Goal: Task Accomplishment & Management: Use online tool/utility

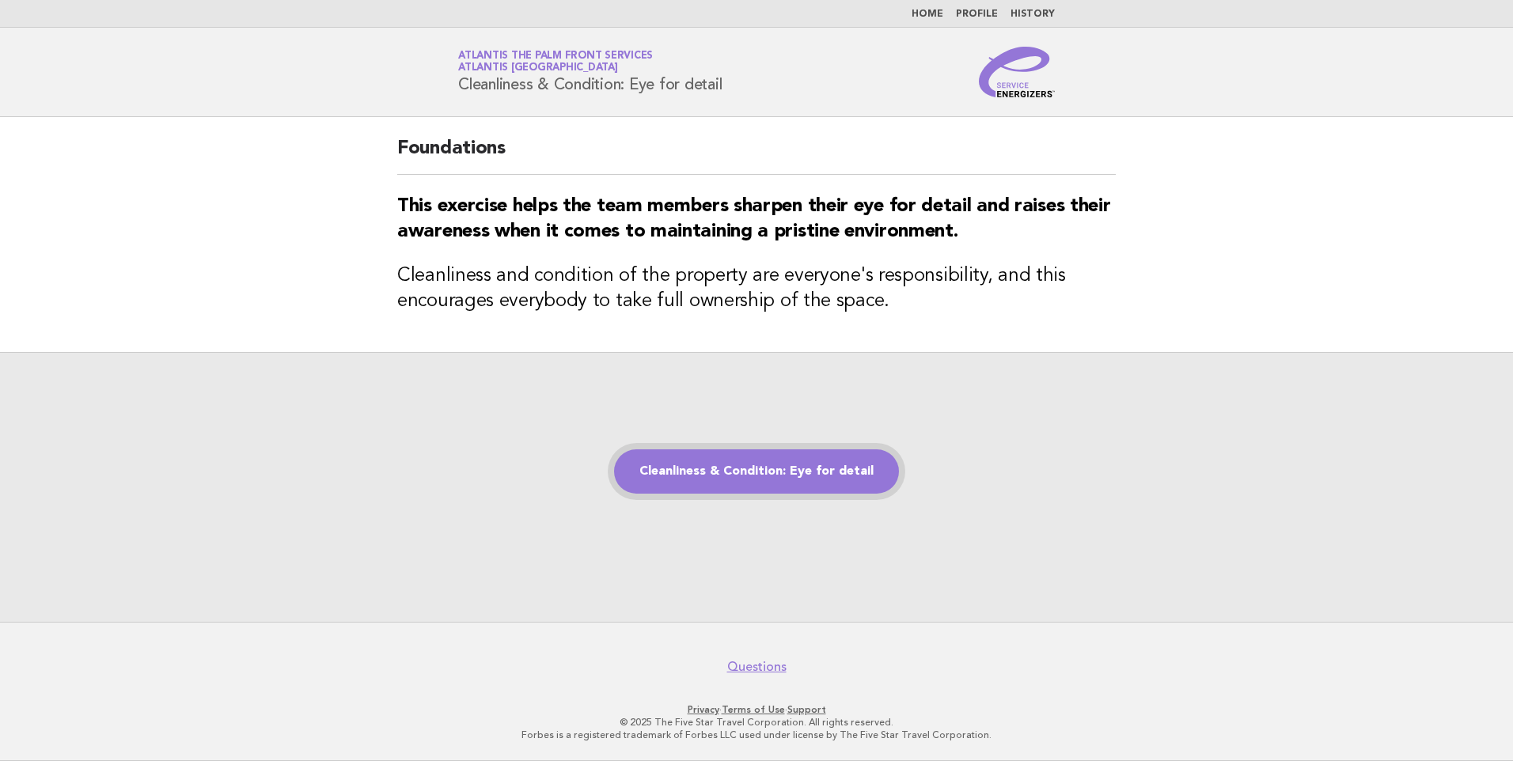
click at [767, 469] on link "Cleanliness & Condition: Eye for detail" at bounding box center [756, 471] width 285 height 44
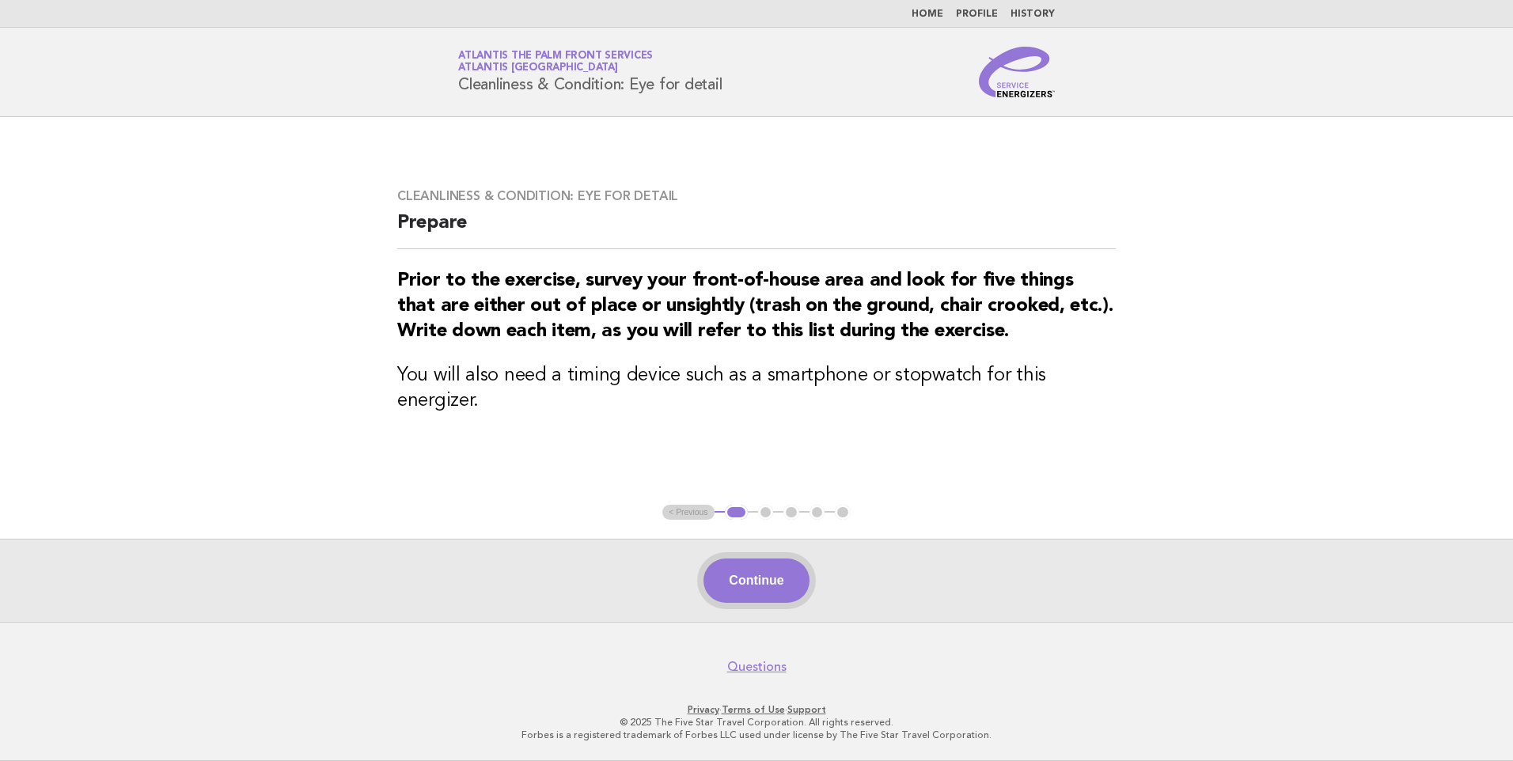
click at [779, 577] on button "Continue" at bounding box center [755, 581] width 105 height 44
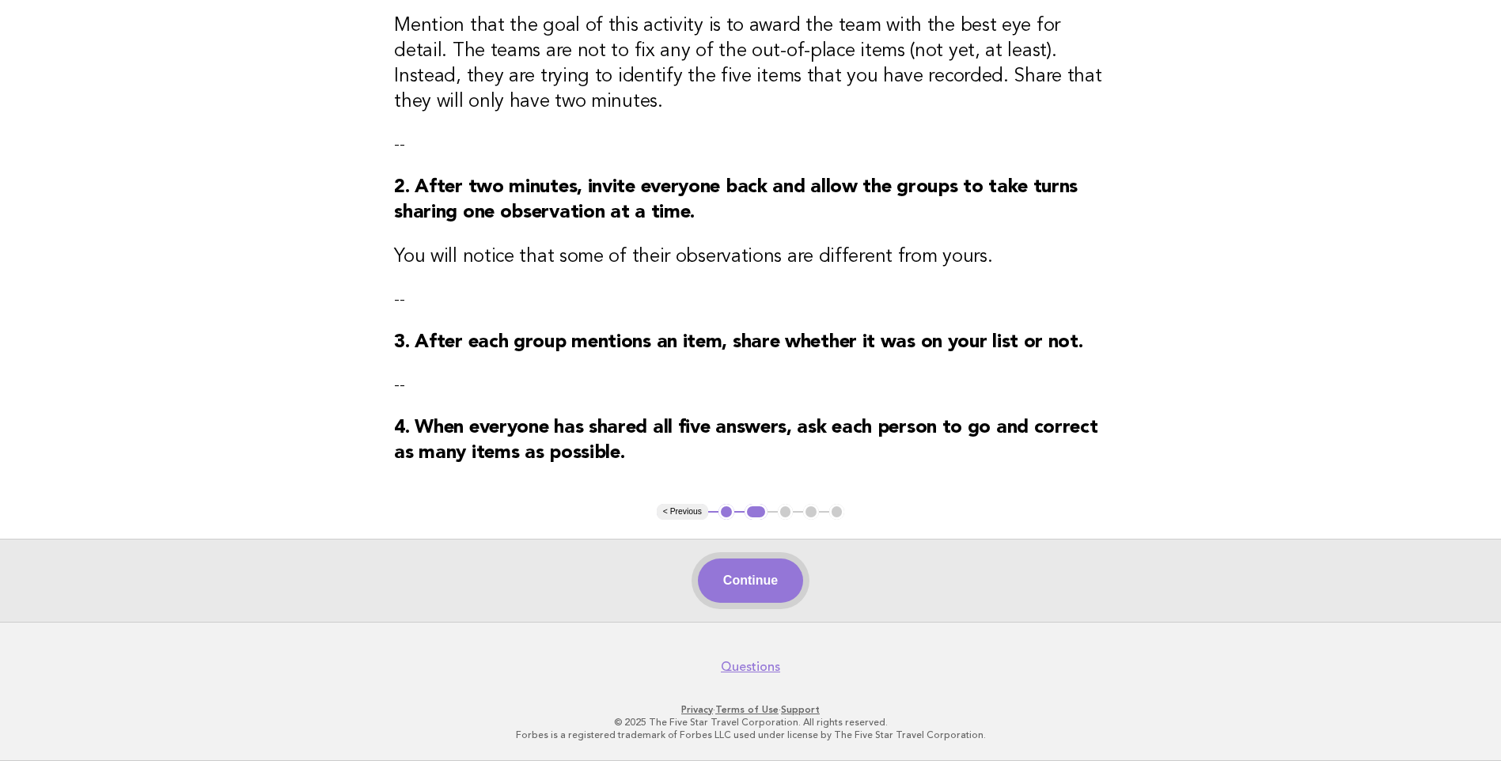
click at [770, 585] on button "Continue" at bounding box center [750, 581] width 105 height 44
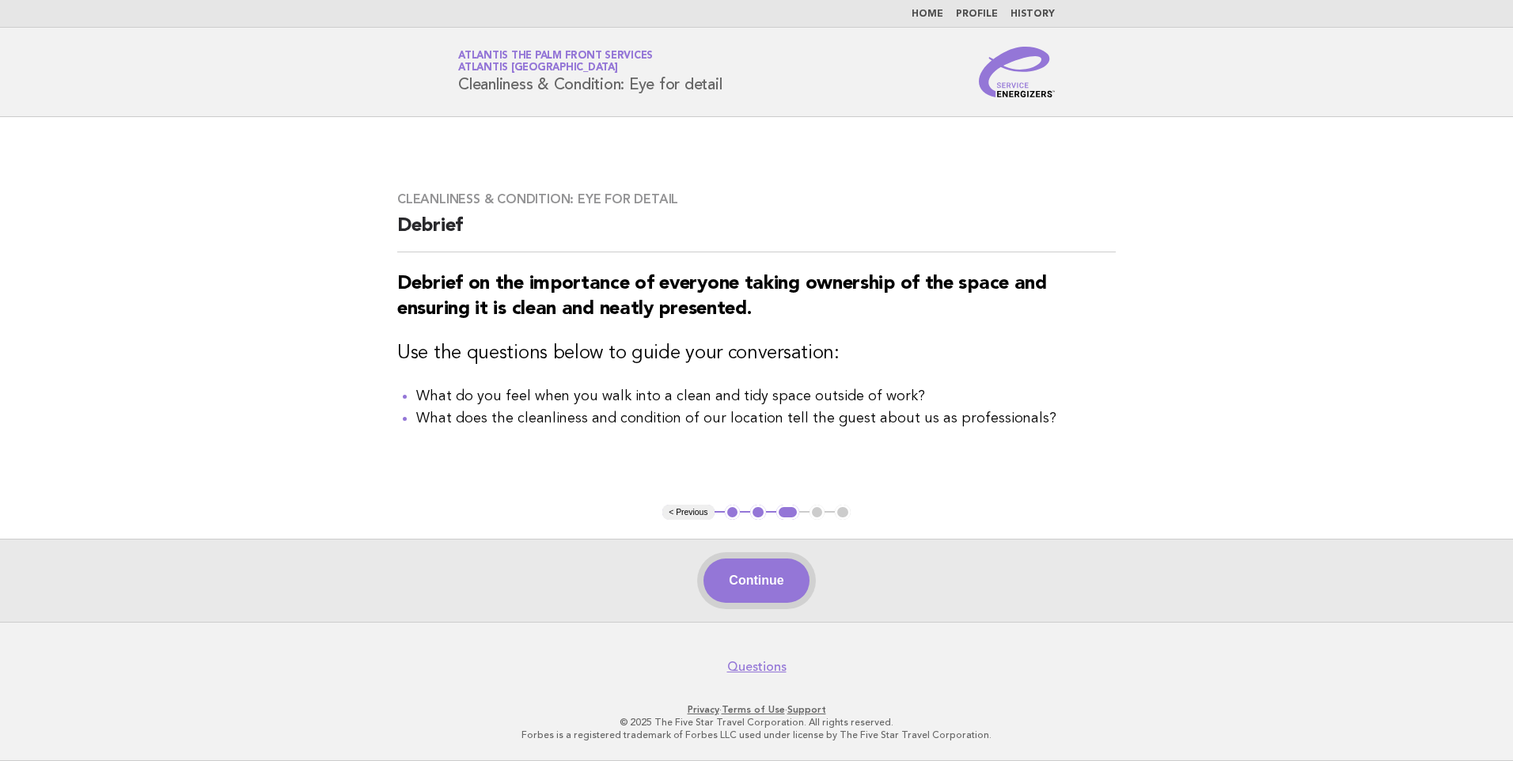
click at [769, 575] on button "Continue" at bounding box center [755, 581] width 105 height 44
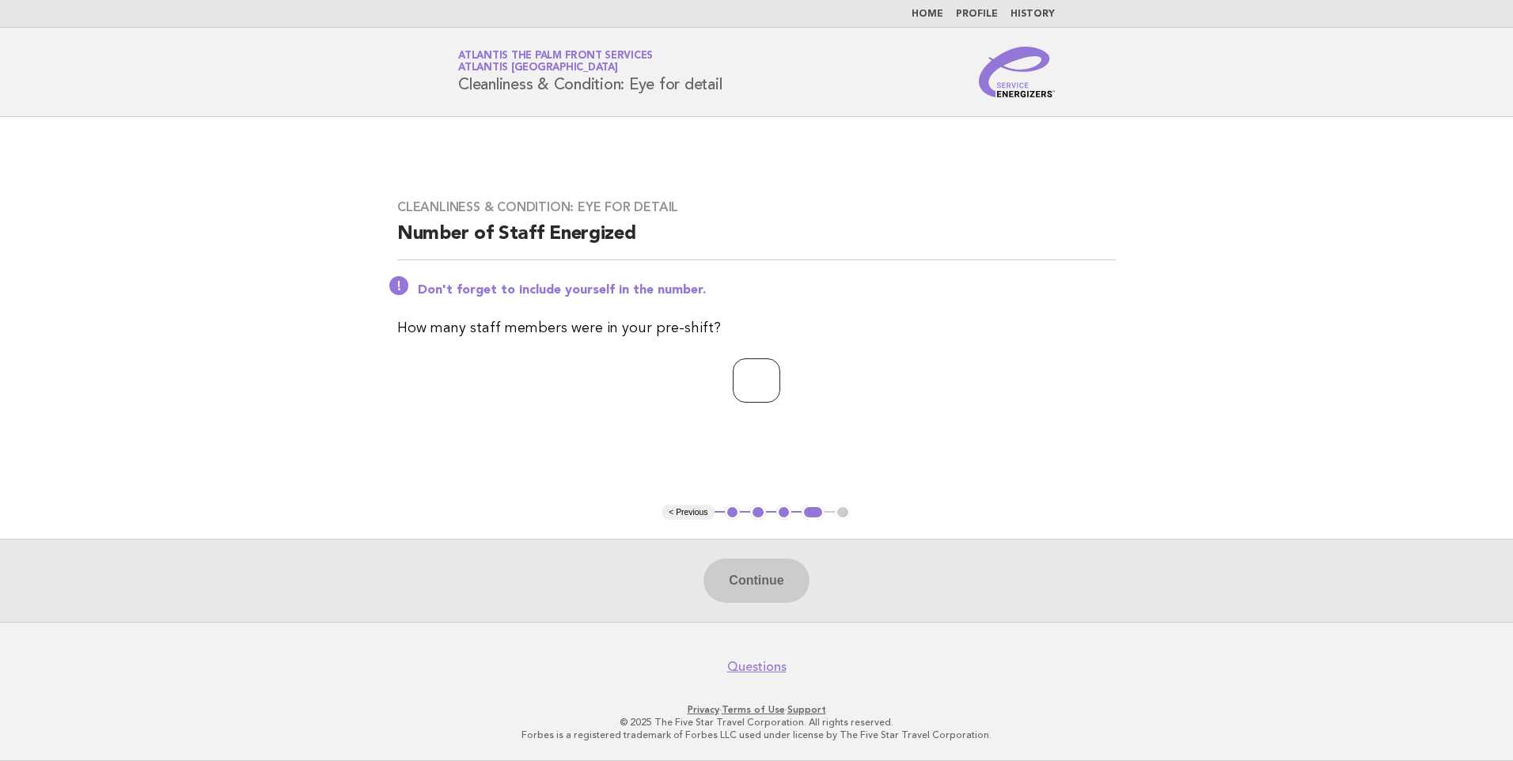
click at [748, 394] on input "number" at bounding box center [756, 380] width 47 height 44
type input "*"
click at [756, 585] on button "Continue" at bounding box center [755, 581] width 105 height 44
